Goal: Task Accomplishment & Management: Manage account settings

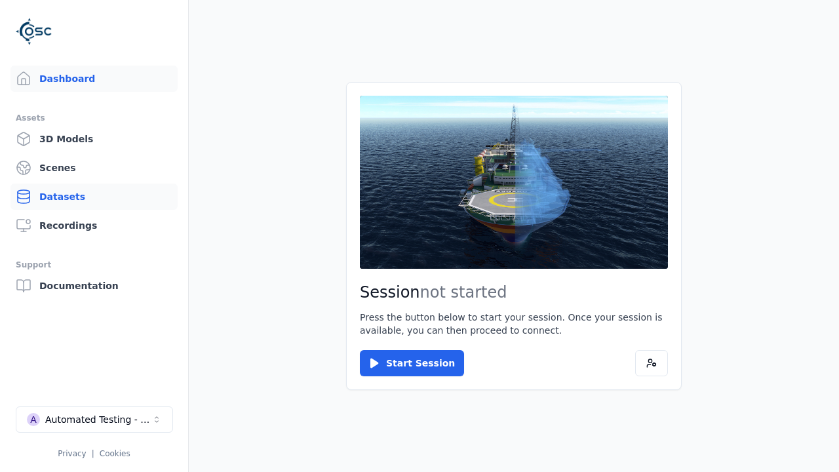
click at [94, 197] on link "Datasets" at bounding box center [93, 197] width 167 height 26
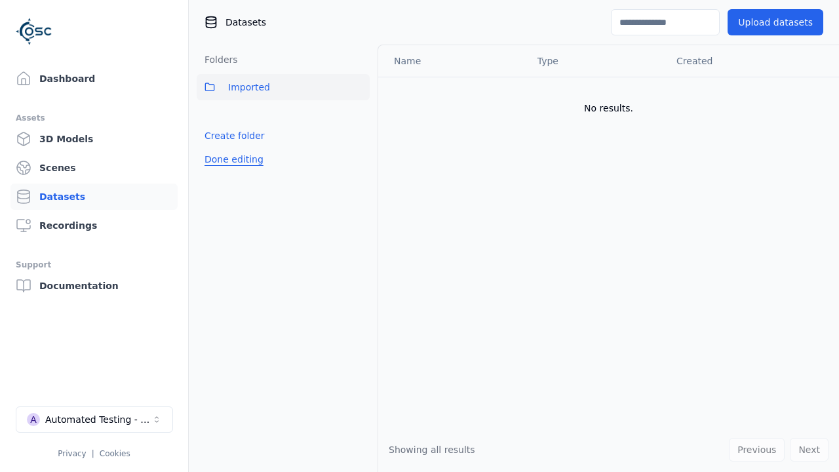
click at [232, 159] on button "Done editing" at bounding box center [234, 160] width 75 height 24
click at [94, 197] on link "Datasets" at bounding box center [93, 197] width 167 height 26
click at [220, 148] on button "Done editing" at bounding box center [234, 160] width 75 height 24
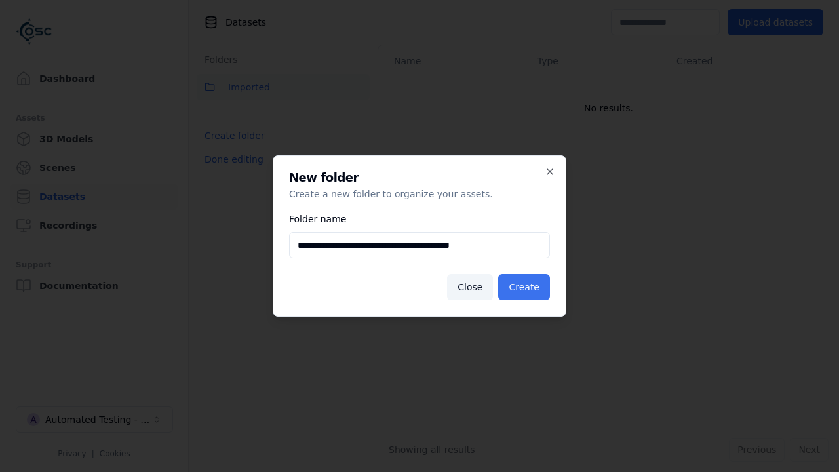
type input "**********"
click at [526, 287] on button "Create" at bounding box center [524, 287] width 52 height 26
click at [232, 171] on button "Done editing" at bounding box center [234, 160] width 75 height 24
click at [220, 165] on button "Done editing" at bounding box center [234, 160] width 75 height 24
click at [359, 116] on html "**********" at bounding box center [419, 236] width 839 height 472
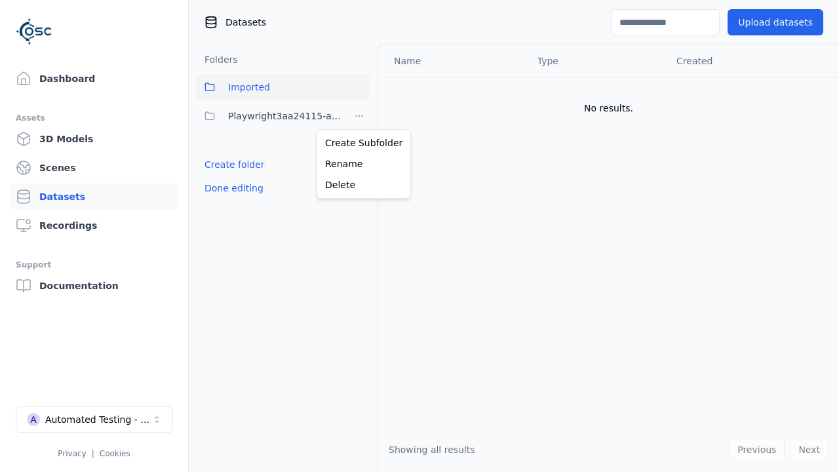
click at [420, 236] on html "Support Dashboard Assets 3D Models Scenes Datasets Recordings Support Documenta…" at bounding box center [419, 236] width 839 height 472
click at [232, 188] on button "Done editing" at bounding box center [234, 188] width 75 height 24
click at [220, 165] on button "Edit list" at bounding box center [222, 165] width 50 height 24
click at [359, 116] on html "Support Dashboard Assets 3D Models Scenes Datasets Recordings Support Documenta…" at bounding box center [419, 236] width 839 height 472
click at [359, 184] on div "Delete" at bounding box center [364, 184] width 88 height 21
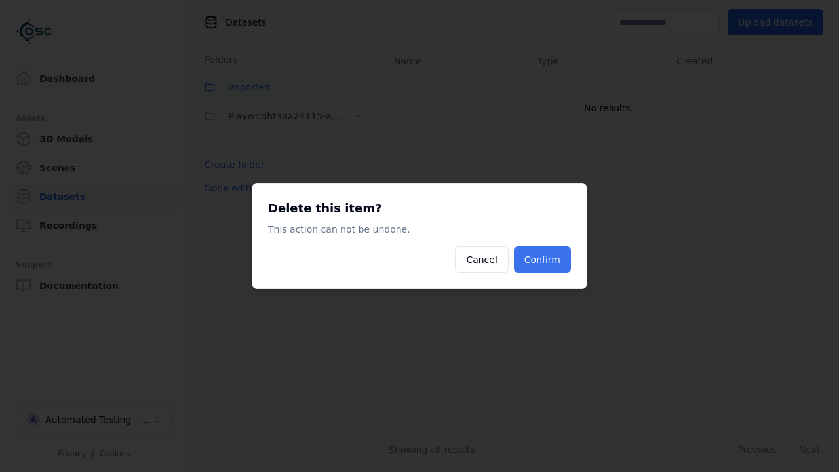
click at [544, 260] on button "Confirm" at bounding box center [542, 260] width 57 height 26
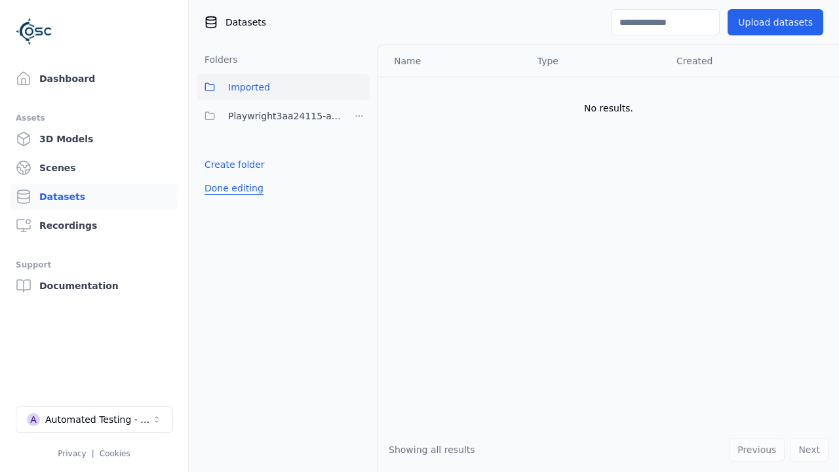
click at [232, 176] on button "Done editing" at bounding box center [234, 188] width 75 height 24
